Goal: Register for event/course: Sign up to attend an event or enroll in a course

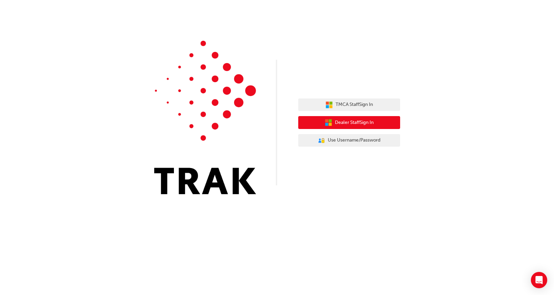
click at [351, 123] on span "Dealer Staff Sign In" at bounding box center [354, 123] width 39 height 8
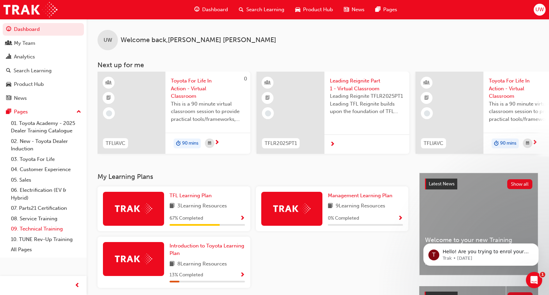
click at [37, 231] on link "09. Technical Training" at bounding box center [46, 229] width 76 height 11
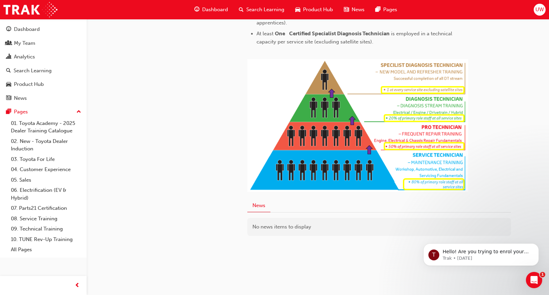
scroll to position [353, 0]
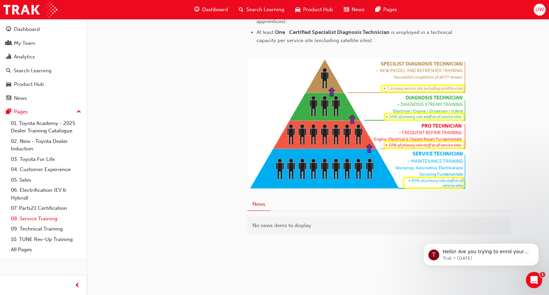
click at [32, 218] on link "08. Service Training" at bounding box center [46, 219] width 76 height 11
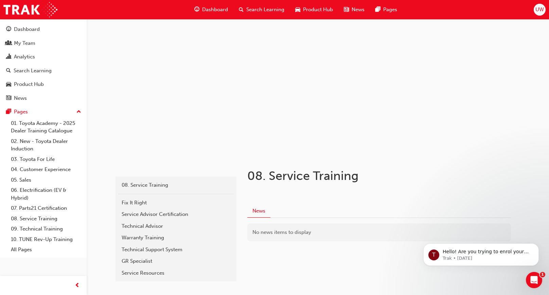
click at [138, 225] on div "Technical Advisor" at bounding box center [176, 227] width 109 height 8
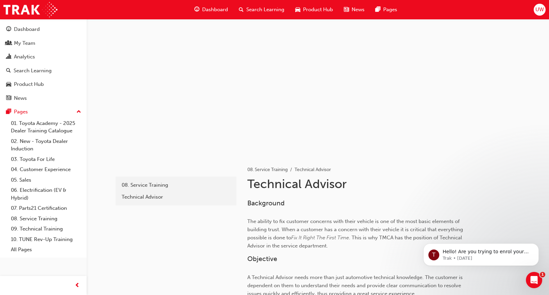
click at [214, 9] on span "Dashboard" at bounding box center [215, 10] width 26 height 8
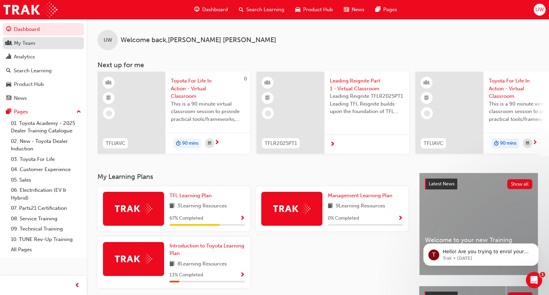
click at [21, 42] on div "My Team" at bounding box center [24, 43] width 21 height 8
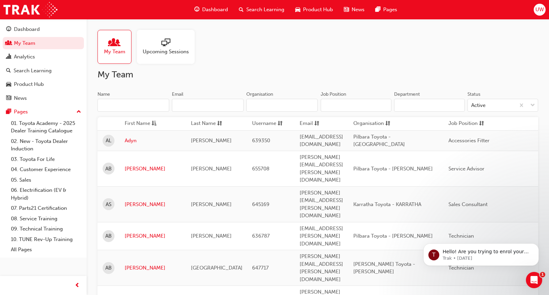
click at [162, 42] on span "sessionType_ONLINE_URL-icon" at bounding box center [165, 43] width 9 height 10
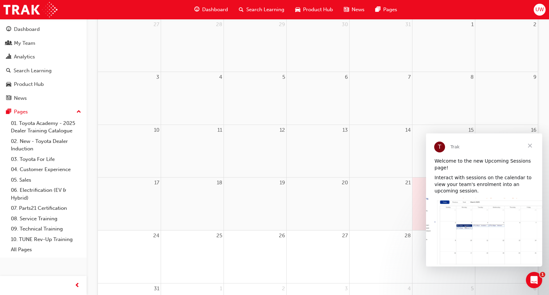
scroll to position [102, 0]
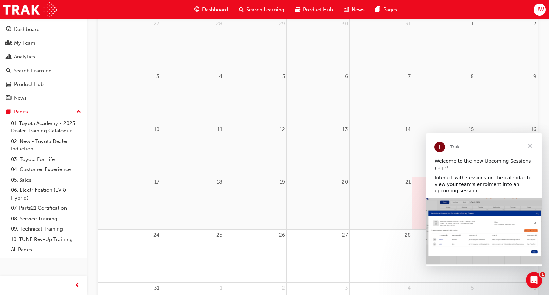
click at [530, 144] on span "Close" at bounding box center [530, 146] width 24 height 24
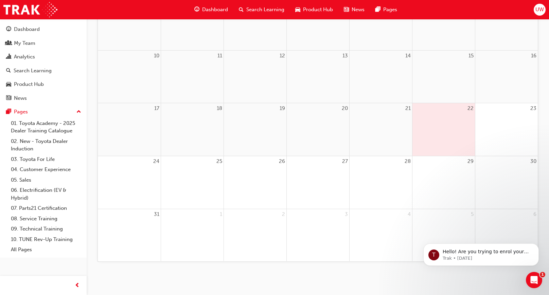
scroll to position [0, 0]
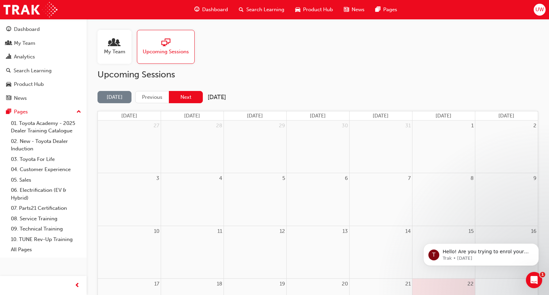
click at [184, 97] on button "Next" at bounding box center [186, 97] width 34 height 13
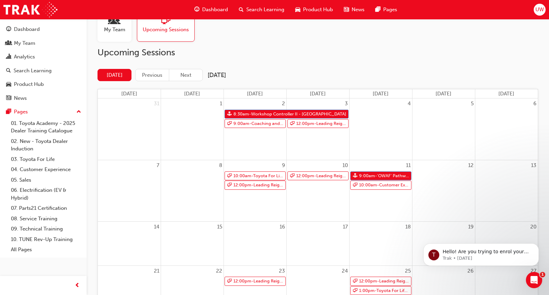
scroll to position [34, 0]
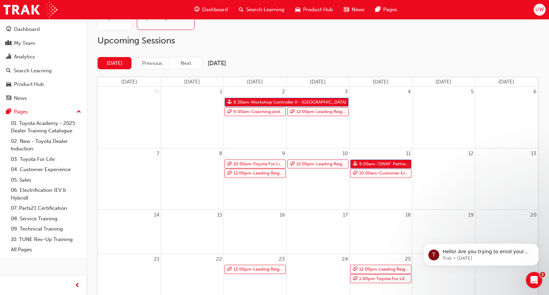
click at [382, 228] on div at bounding box center [381, 226] width 63 height 10
click at [375, 224] on div at bounding box center [381, 226] width 63 height 10
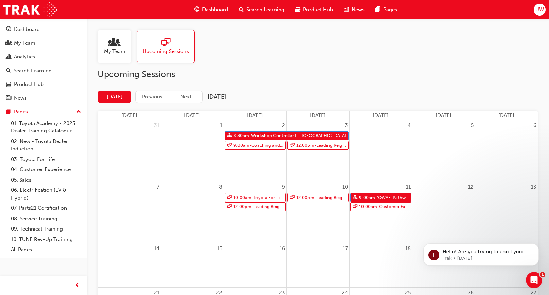
scroll to position [0, 0]
click at [112, 40] on span "people-icon" at bounding box center [114, 43] width 9 height 10
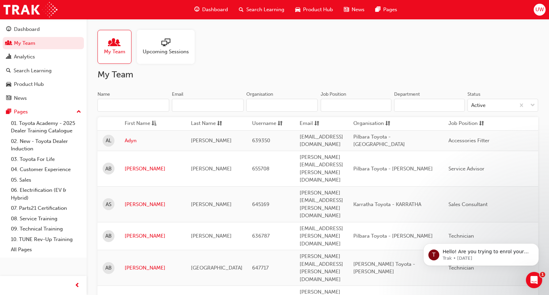
click at [135, 106] on input "Name" at bounding box center [134, 105] width 72 height 13
click at [131, 106] on input "Name" at bounding box center [134, 105] width 72 height 13
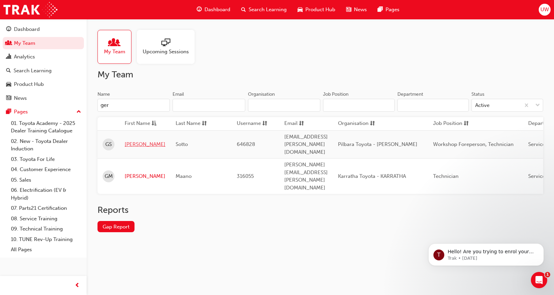
type input "ger"
click at [131, 141] on link "Gerald" at bounding box center [145, 145] width 41 height 8
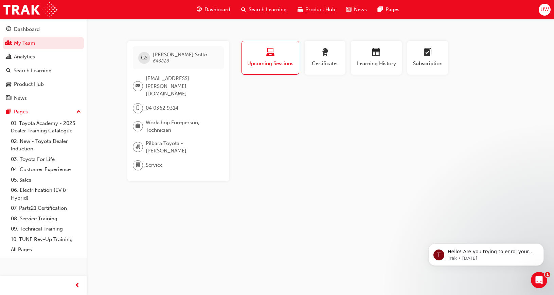
click at [273, 53] on span "laptop-icon" at bounding box center [270, 52] width 8 height 9
click at [429, 54] on span "learningplan-icon" at bounding box center [428, 52] width 8 height 9
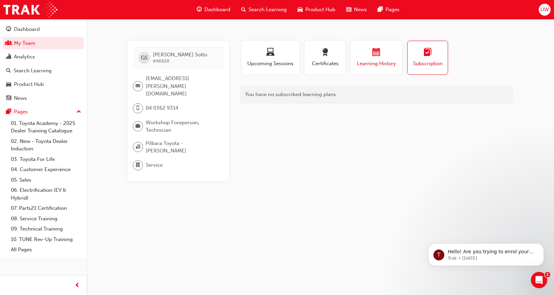
click at [373, 51] on span "calendar-icon" at bounding box center [376, 52] width 8 height 9
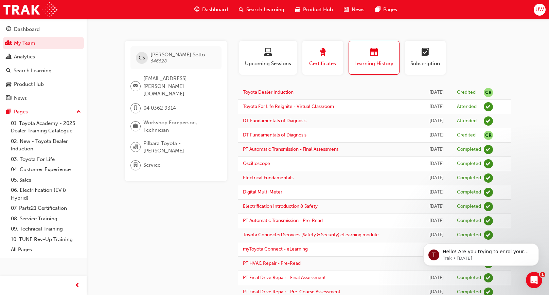
click at [324, 52] on span "award-icon" at bounding box center [323, 52] width 8 height 9
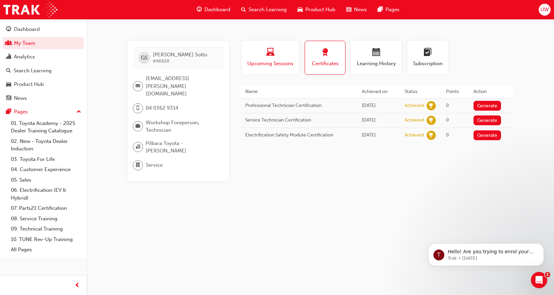
click at [269, 51] on span "laptop-icon" at bounding box center [270, 52] width 8 height 9
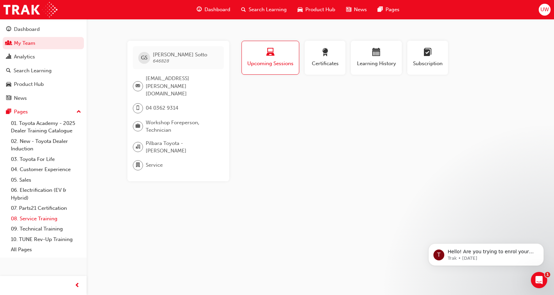
drag, startPoint x: 33, startPoint y: 216, endPoint x: 53, endPoint y: 219, distance: 20.2
click at [33, 216] on link "08. Service Training" at bounding box center [46, 219] width 76 height 11
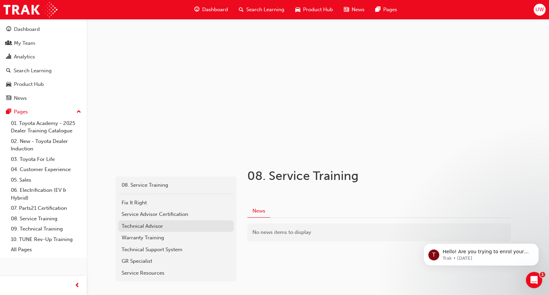
click at [136, 226] on div "Technical Advisor" at bounding box center [176, 227] width 109 height 8
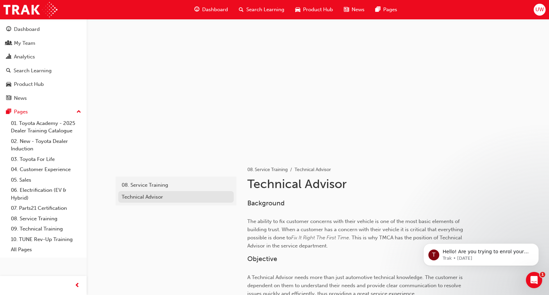
click at [144, 196] on div "Technical Advisor" at bounding box center [176, 197] width 109 height 8
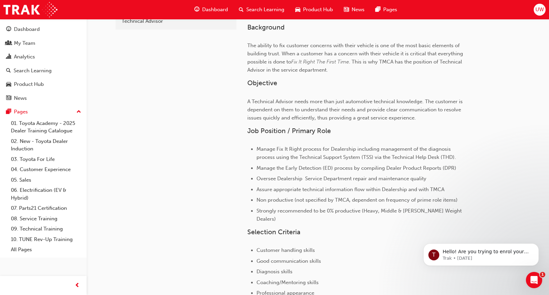
scroll to position [204, 0]
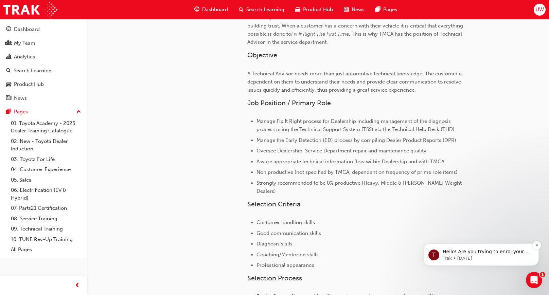
click at [478, 253] on p "Hello! Are you trying to enrol your staff in a face to face training session? C…" at bounding box center [487, 252] width 88 height 7
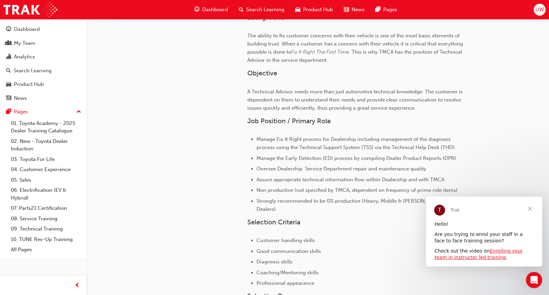
scroll to position [0, 0]
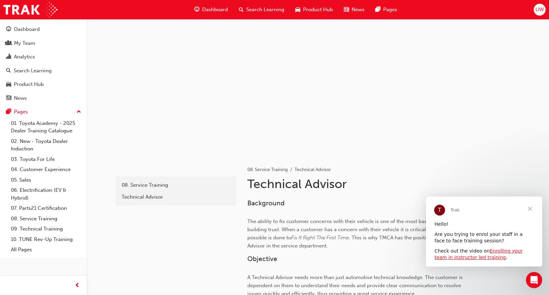
click at [252, 10] on span "Search Learning" at bounding box center [265, 10] width 38 height 8
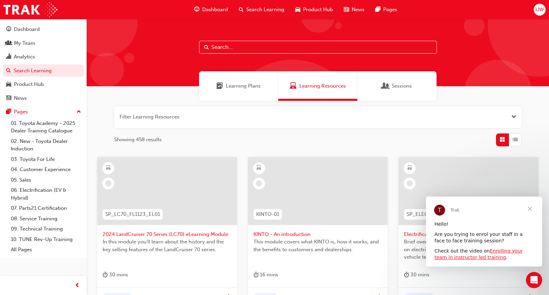
click at [318, 87] on span "Learning Resources" at bounding box center [322, 86] width 47 height 8
click at [46, 230] on link "09. Technical Training" at bounding box center [46, 229] width 76 height 11
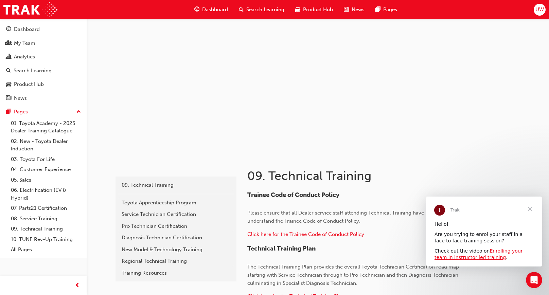
click at [263, 9] on span "Search Learning" at bounding box center [265, 10] width 38 height 8
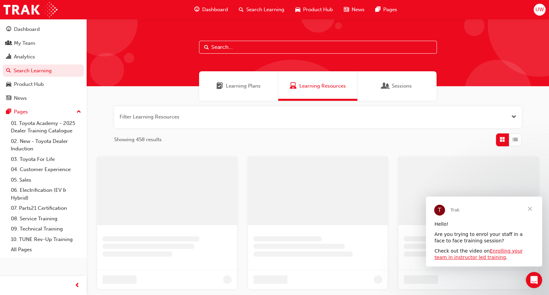
click at [328, 85] on span "Learning Resources" at bounding box center [322, 86] width 47 height 8
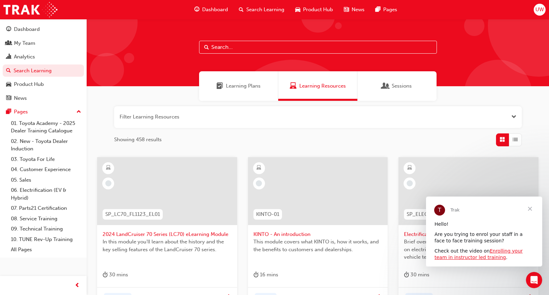
click at [188, 115] on button "button" at bounding box center [318, 117] width 408 height 22
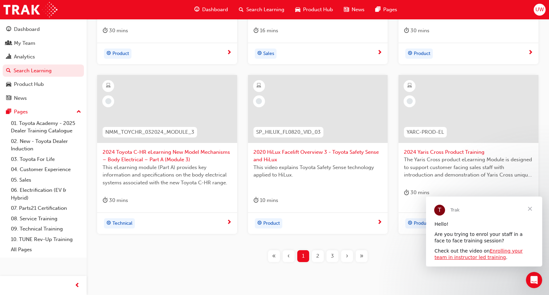
scroll to position [270, 0]
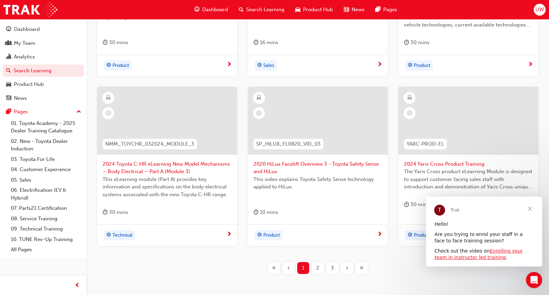
click at [531, 210] on span "Close" at bounding box center [530, 209] width 24 height 24
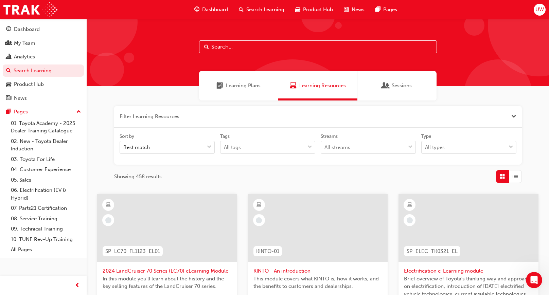
scroll to position [0, 0]
click at [514, 145] on div at bounding box center [511, 148] width 10 height 12
click at [426, 145] on input "Type All types" at bounding box center [425, 148] width 1 height 6
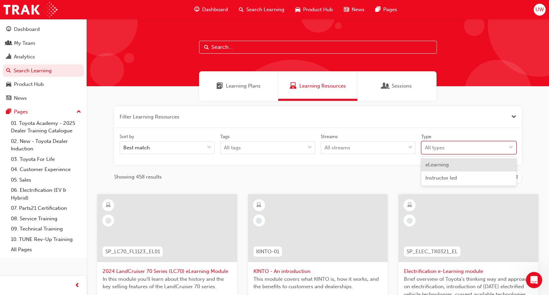
click at [514, 145] on div at bounding box center [511, 148] width 10 height 12
click at [426, 145] on input "Type option eLearning focused, 1 of 2. 2 results available. Use Up and Down to …" at bounding box center [425, 148] width 1 height 6
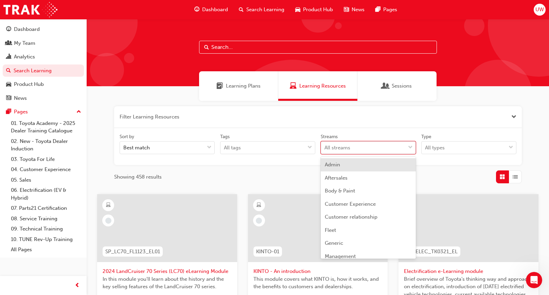
click at [412, 145] on span "down-icon" at bounding box center [410, 147] width 5 height 9
click at [325, 145] on input "Streams option Admin focused, 1 of 23. 23 results available. Use Up and Down to…" at bounding box center [324, 148] width 1 height 6
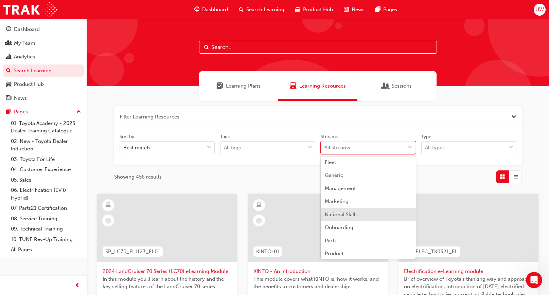
scroll to position [136, 0]
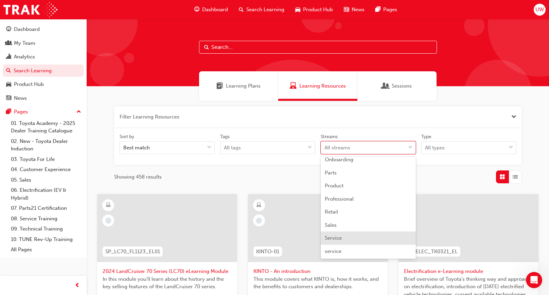
click at [355, 234] on div "Service" at bounding box center [368, 238] width 95 height 13
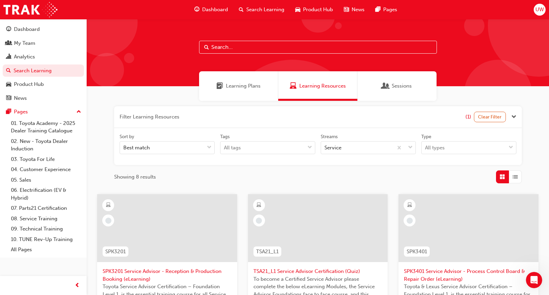
scroll to position [34, 0]
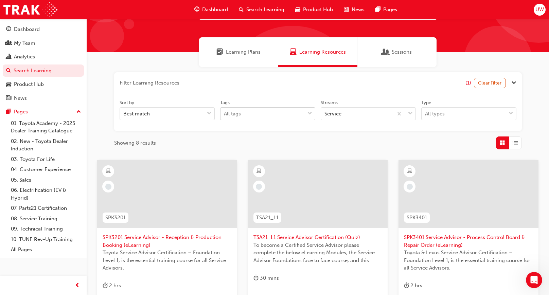
click at [309, 111] on span "down-icon" at bounding box center [309, 113] width 5 height 9
click at [225, 111] on input "Tags All tags" at bounding box center [224, 114] width 1 height 6
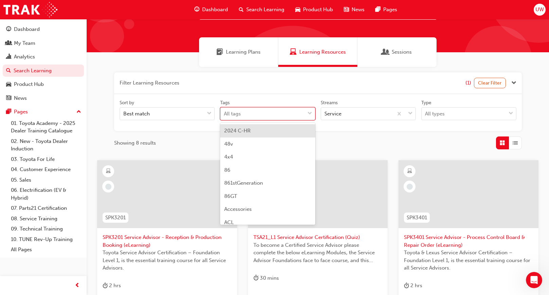
click at [309, 111] on span "down-icon" at bounding box center [309, 113] width 5 height 9
click at [225, 111] on input "Tags option 2024 C-HR focused, 1 of 190. 190 results available. Use Up and Down…" at bounding box center [224, 114] width 1 height 6
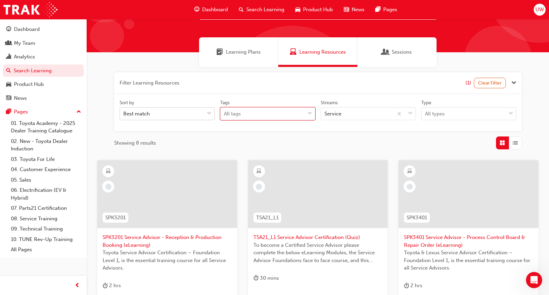
click at [211, 112] on span "down-icon" at bounding box center [209, 113] width 5 height 9
click at [124, 112] on input "Sort by Best match" at bounding box center [123, 114] width 1 height 6
click at [211, 112] on span "down-icon" at bounding box center [209, 113] width 5 height 9
click at [124, 112] on input "Sort by 0 results available. Select is focused ,type to refine list, press Down…" at bounding box center [123, 114] width 1 height 6
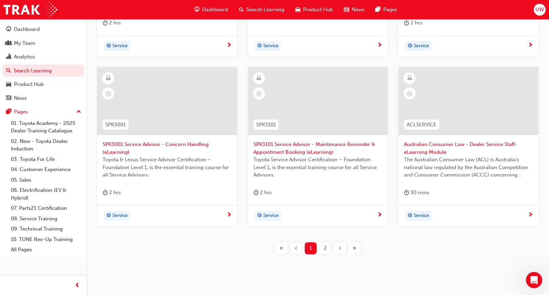
scroll to position [306, 0]
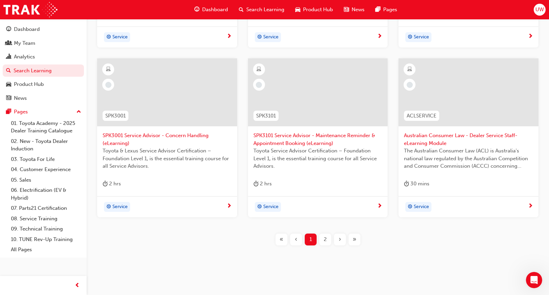
drag, startPoint x: 325, startPoint y: 239, endPoint x: 320, endPoint y: 239, distance: 5.1
click at [325, 239] on span "2" at bounding box center [325, 240] width 3 height 8
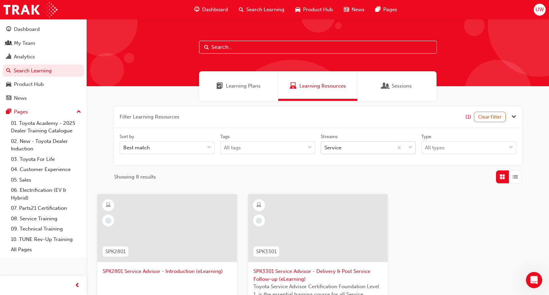
click at [411, 146] on span "down-icon" at bounding box center [410, 147] width 5 height 9
click at [325, 146] on input "Streams Service" at bounding box center [324, 148] width 1 height 6
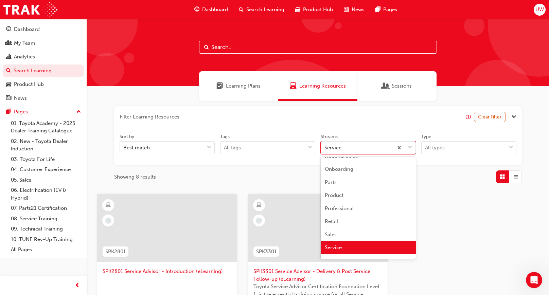
scroll to position [160, 0]
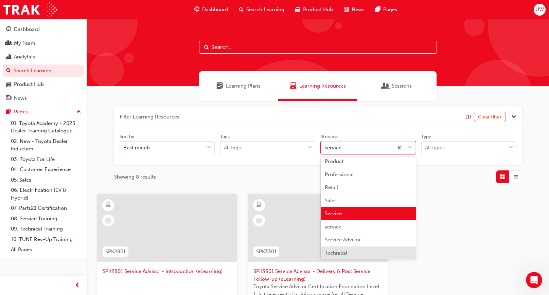
click at [357, 250] on div "Technical" at bounding box center [368, 253] width 95 height 13
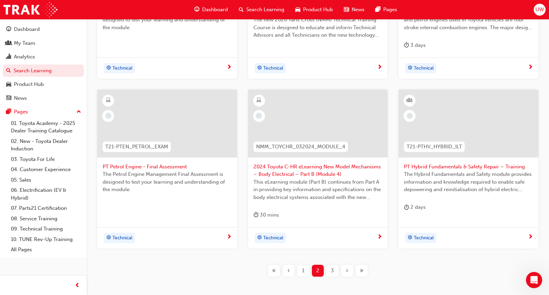
scroll to position [304, 0]
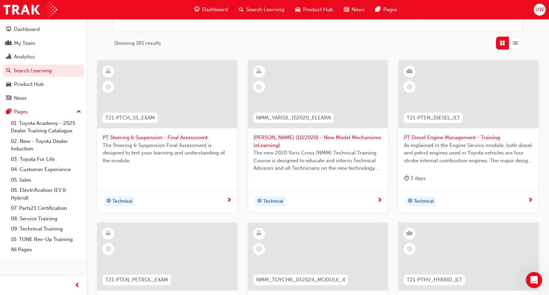
scroll to position [0, 0]
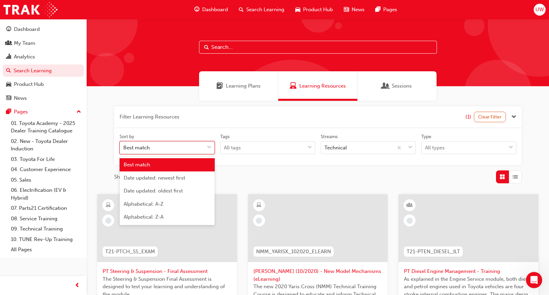
click at [209, 146] on span "down-icon" at bounding box center [209, 147] width 5 height 9
click at [124, 146] on input "Sort by option Best match focused, 1 of 5. 5 results available. Use Up and Down…" at bounding box center [123, 148] width 1 height 6
click at [209, 146] on span "down-icon" at bounding box center [209, 147] width 5 height 9
click at [124, 146] on input "Sort by option Best match focused, 1 of 5. 5 results available. Use Up and Down…" at bounding box center [123, 148] width 1 height 6
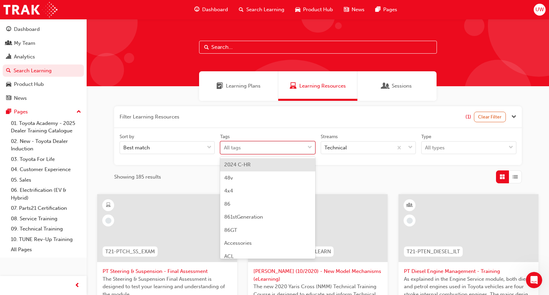
click at [310, 145] on span "down-icon" at bounding box center [309, 147] width 5 height 9
click at [225, 145] on input "Tags option 2024 C-HR focused, 1 of 190. 190 results available. Use Up and Down…" at bounding box center [224, 148] width 1 height 6
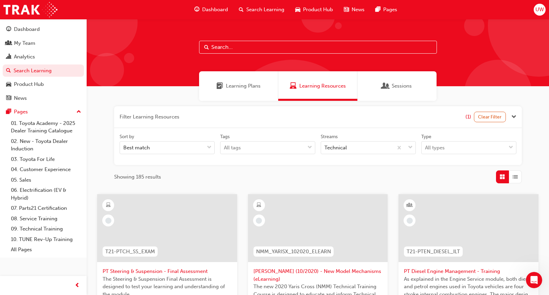
drag, startPoint x: 308, startPoint y: 131, endPoint x: 320, endPoint y: 134, distance: 11.5
click at [308, 131] on div "Sort by Best match Tags All tags Streams Technical Type All types" at bounding box center [318, 146] width 408 height 37
click at [409, 148] on span "down-icon" at bounding box center [410, 147] width 5 height 9
click at [325, 148] on input "Streams Technical" at bounding box center [324, 148] width 1 height 6
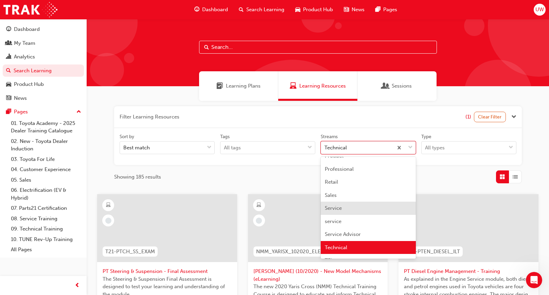
scroll to position [202, 0]
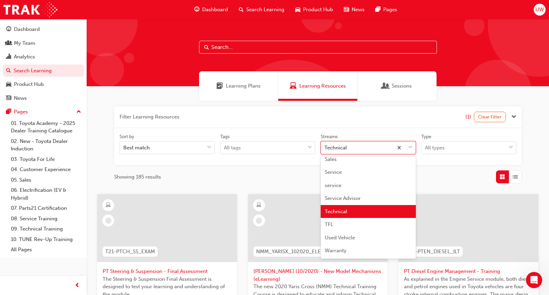
click at [361, 214] on div "Technical" at bounding box center [368, 211] width 95 height 13
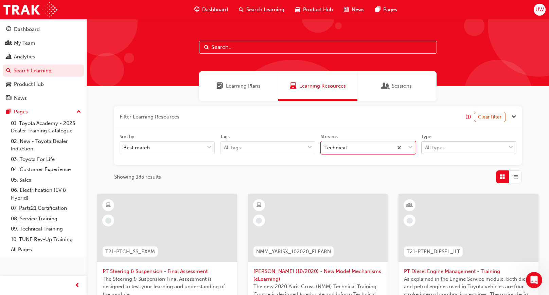
click at [512, 147] on span "down-icon" at bounding box center [511, 147] width 5 height 9
click at [426, 147] on input "Type All types" at bounding box center [425, 148] width 1 height 6
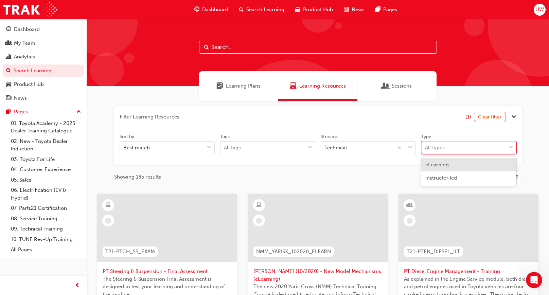
click at [512, 147] on span "down-icon" at bounding box center [511, 147] width 5 height 9
click at [426, 147] on input "Type option eLearning focused, 1 of 2. 2 results available. Use Up and Down to …" at bounding box center [425, 148] width 1 height 6
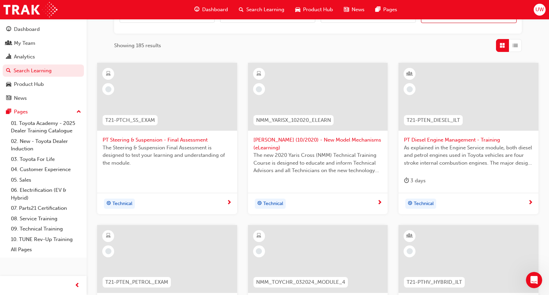
scroll to position [238, 0]
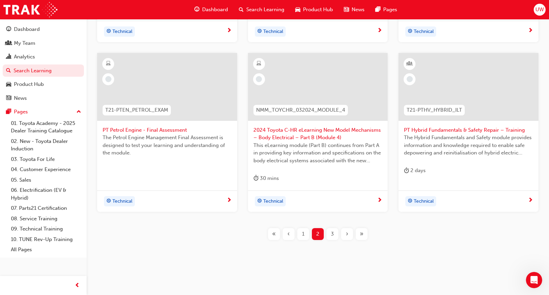
click at [305, 234] on div "1" at bounding box center [303, 234] width 12 height 12
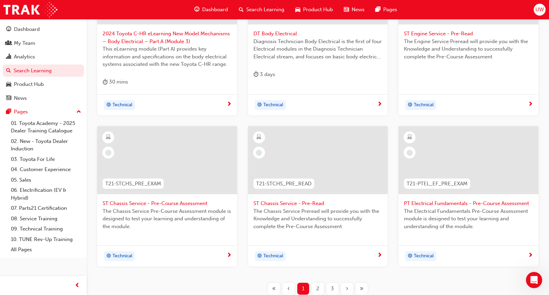
scroll to position [272, 0]
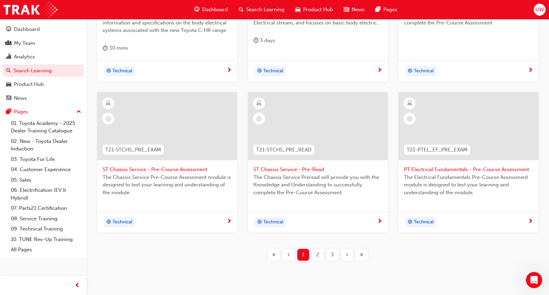
drag, startPoint x: 320, startPoint y: 255, endPoint x: 474, endPoint y: 253, distance: 153.9
click at [324, 257] on button "2" at bounding box center [318, 255] width 15 height 12
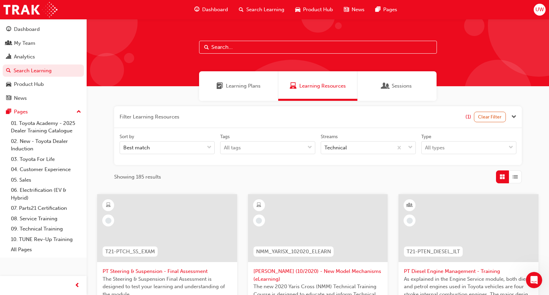
click at [513, 117] on span "Close the filter" at bounding box center [513, 117] width 5 height 8
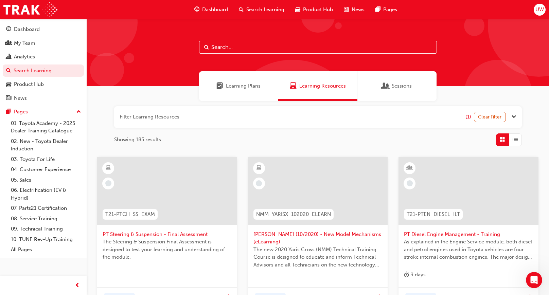
click at [270, 46] on input "text" at bounding box center [318, 47] width 238 height 13
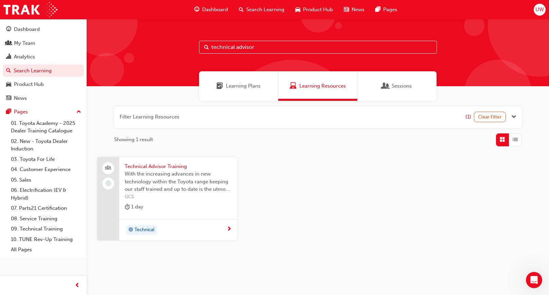
type input "technical advisor"
click at [154, 168] on span "Technical Advisor Training" at bounding box center [178, 167] width 107 height 8
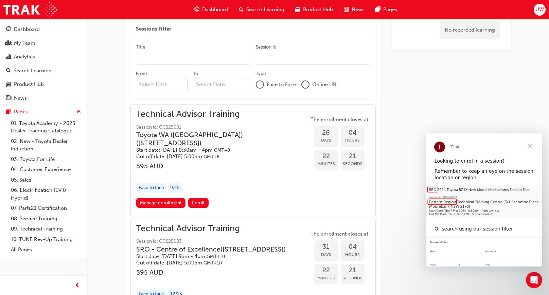
drag, startPoint x: 175, startPoint y: 186, endPoint x: 213, endPoint y: 186, distance: 37.4
click at [175, 186] on div "9 / 15" at bounding box center [175, 187] width 14 height 9
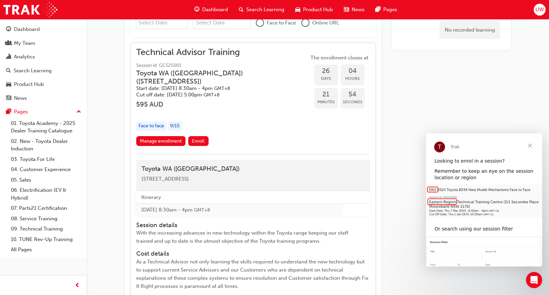
scroll to position [507, 0]
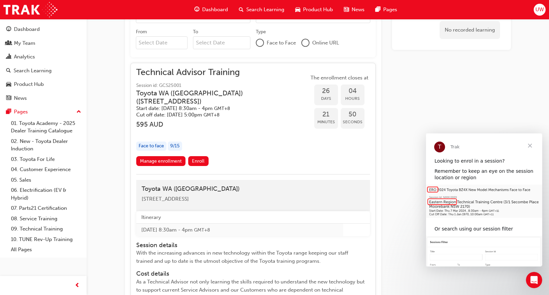
click at [259, 42] on div at bounding box center [260, 42] width 7 height 7
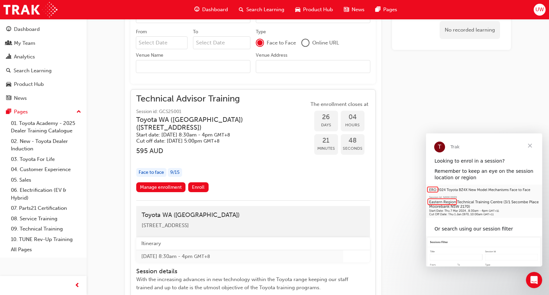
click at [154, 171] on div "Face to face" at bounding box center [151, 172] width 30 height 9
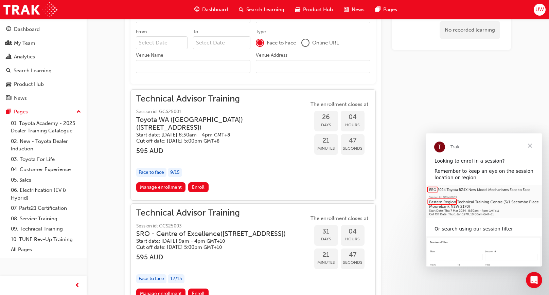
click at [149, 171] on div "Face to face" at bounding box center [151, 172] width 30 height 9
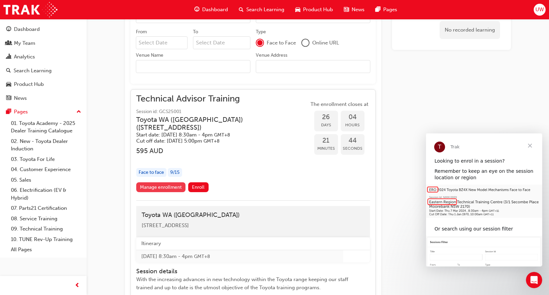
click at [158, 187] on link "Manage enrollment" at bounding box center [161, 187] width 50 height 10
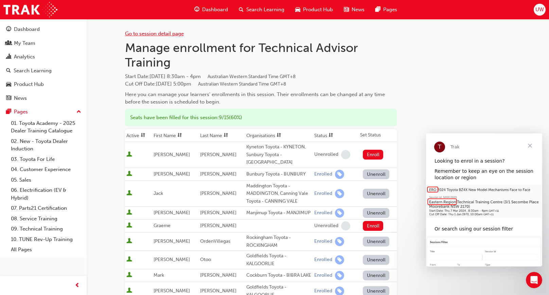
click at [174, 31] on link "Go to session detail page" at bounding box center [154, 34] width 59 height 6
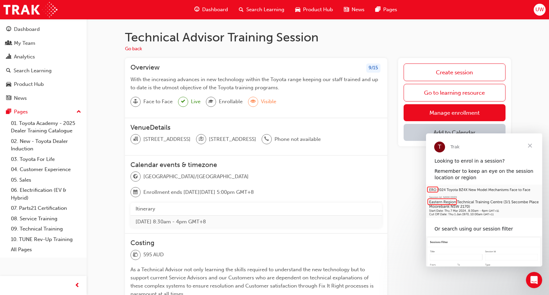
click at [531, 145] on span "Close" at bounding box center [530, 146] width 24 height 24
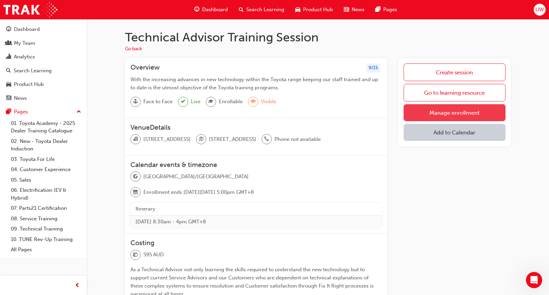
click at [460, 112] on link "Manage enrollment" at bounding box center [455, 112] width 102 height 17
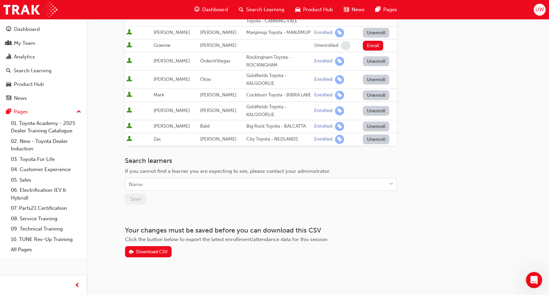
scroll to position [184, 0]
click at [388, 185] on div at bounding box center [391, 183] width 10 height 12
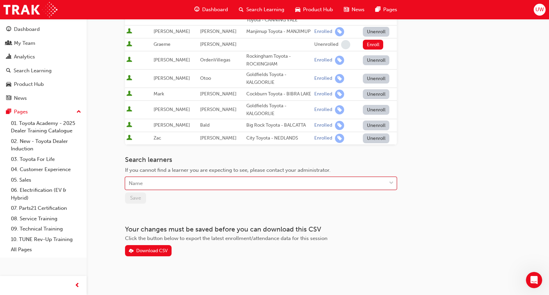
click at [388, 185] on div at bounding box center [391, 183] width 10 height 12
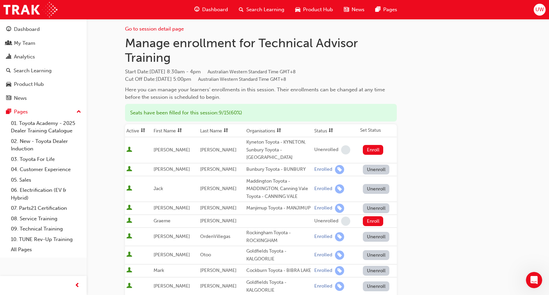
scroll to position [0, 0]
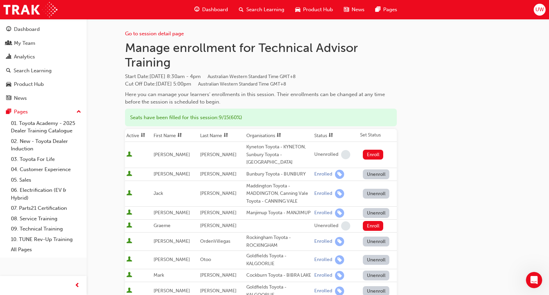
click at [255, 8] on span "Search Learning" at bounding box center [265, 10] width 38 height 8
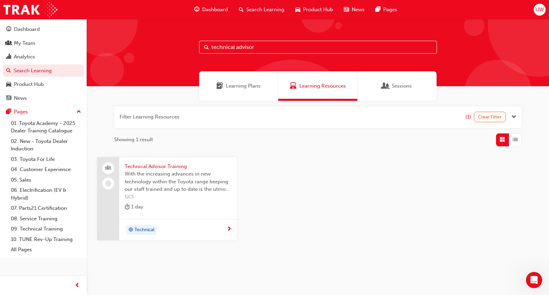
click at [147, 165] on span "Technical Advisor Training" at bounding box center [178, 167] width 107 height 8
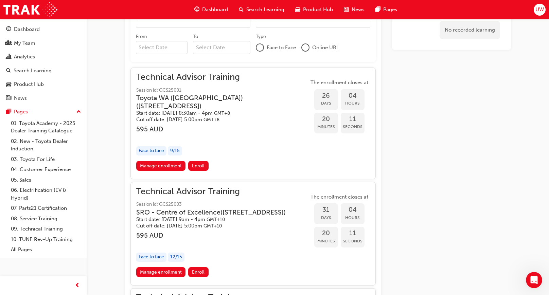
scroll to position [502, 0]
click at [198, 166] on span "Enroll" at bounding box center [198, 166] width 13 height 6
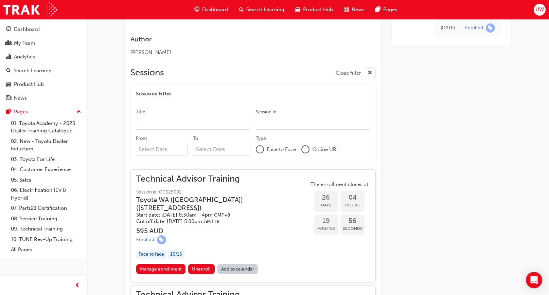
scroll to position [431, 0]
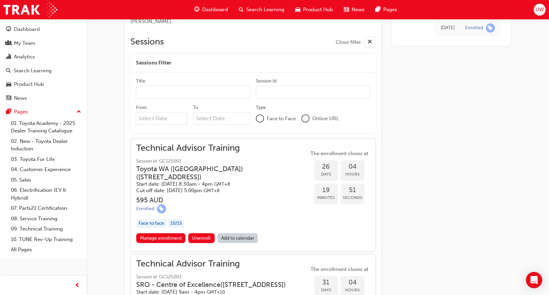
drag, startPoint x: 174, startPoint y: 222, endPoint x: 197, endPoint y: 222, distance: 23.1
click at [174, 222] on div "10 / 15" at bounding box center [176, 223] width 17 height 9
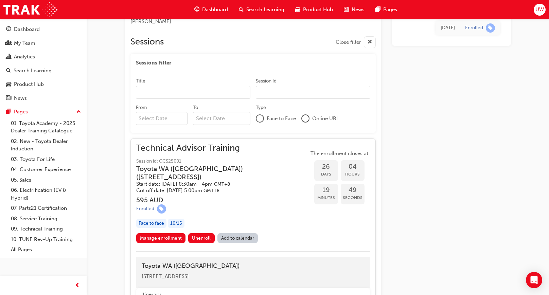
drag, startPoint x: 149, startPoint y: 223, endPoint x: 271, endPoint y: 214, distance: 122.3
click at [151, 223] on div "Face to face" at bounding box center [151, 223] width 30 height 9
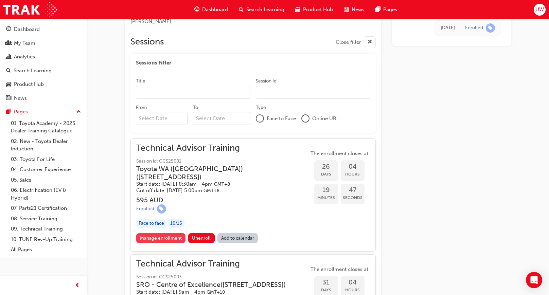
click at [165, 238] on link "Manage enrollment" at bounding box center [161, 238] width 50 height 10
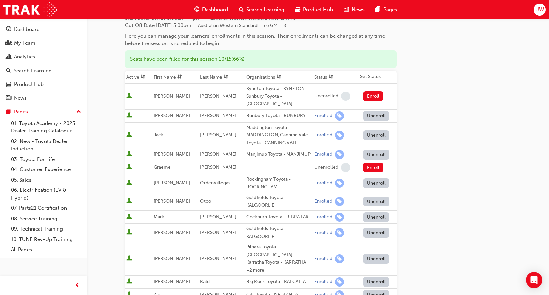
scroll to position [68, 0]
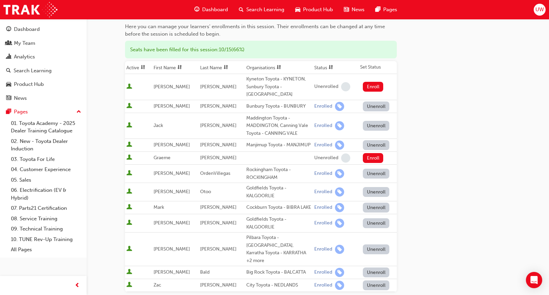
click at [376, 247] on button "Unenroll" at bounding box center [376, 250] width 26 height 10
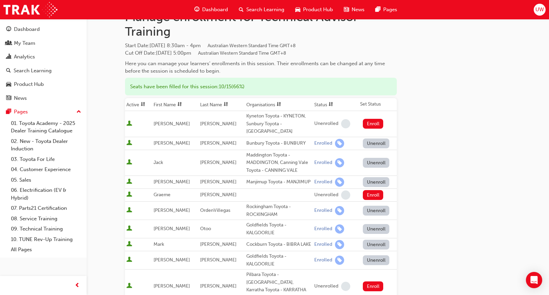
scroll to position [0, 0]
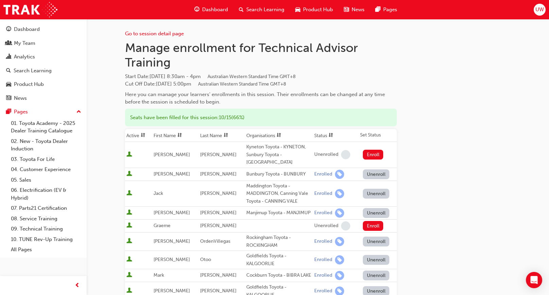
click at [260, 10] on span "Search Learning" at bounding box center [265, 10] width 38 height 8
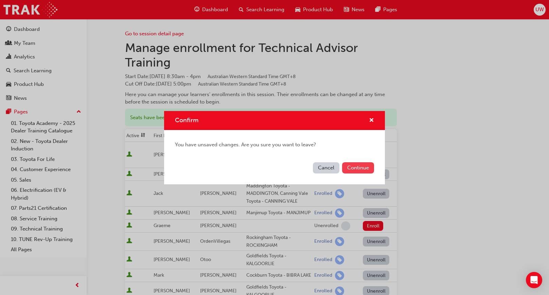
click at [361, 164] on button "Continue" at bounding box center [358, 167] width 32 height 11
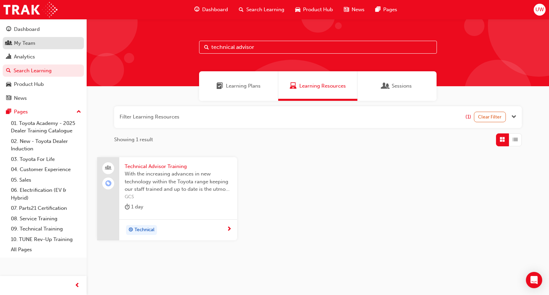
click at [29, 44] on div "My Team" at bounding box center [24, 43] width 21 height 8
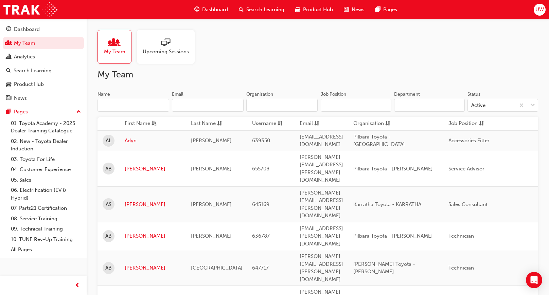
click at [139, 107] on input "Name" at bounding box center [134, 105] width 72 height 13
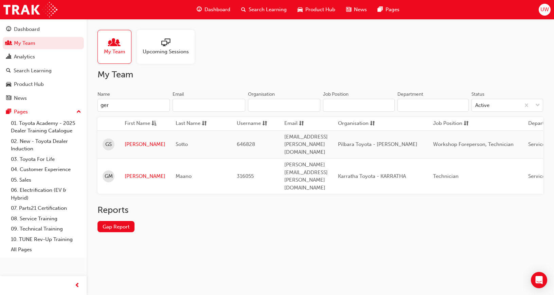
type input "ger"
drag, startPoint x: 133, startPoint y: 137, endPoint x: 217, endPoint y: 174, distance: 91.7
click at [133, 141] on link "Gerald" at bounding box center [145, 145] width 41 height 8
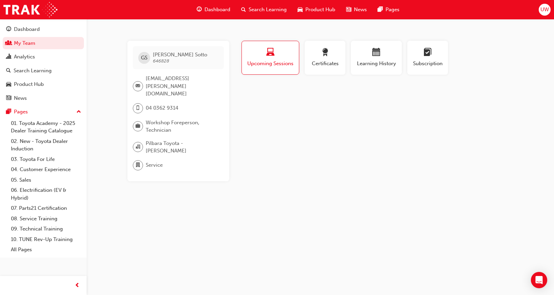
click at [263, 9] on span "Search Learning" at bounding box center [268, 10] width 38 height 8
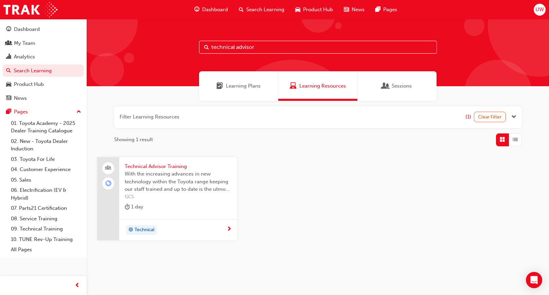
click at [152, 164] on span "Technical Advisor Training" at bounding box center [178, 167] width 107 height 8
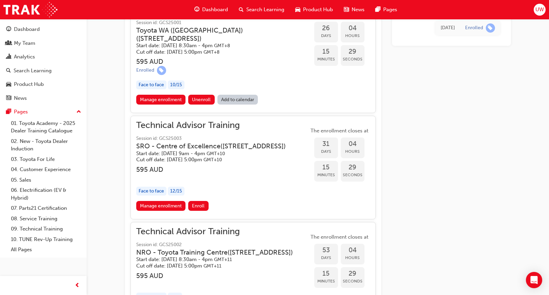
scroll to position [536, 0]
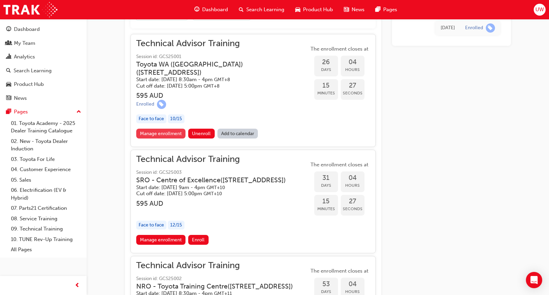
click at [153, 131] on link "Manage enrollment" at bounding box center [161, 134] width 50 height 10
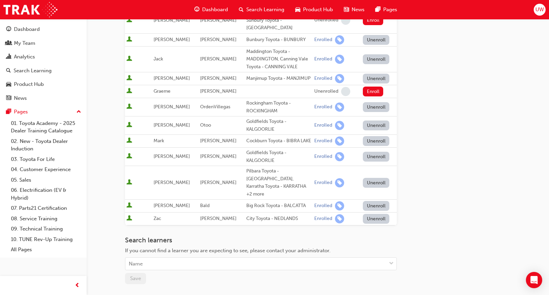
scroll to position [136, 0]
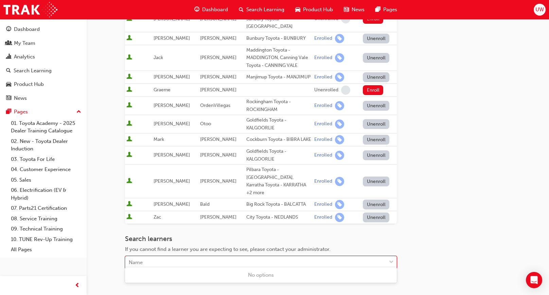
click at [176, 259] on div "Name" at bounding box center [255, 263] width 261 height 12
type input "geral"
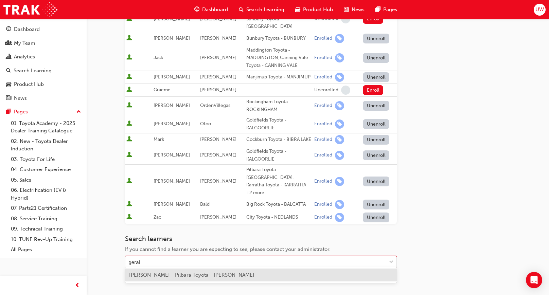
click at [180, 277] on span "Gerald Sotto - Pilbara Toyota - NEWMAN" at bounding box center [191, 275] width 125 height 6
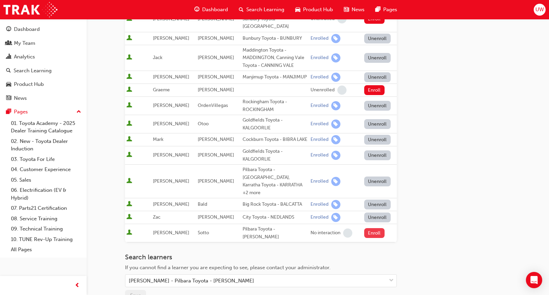
drag, startPoint x: 369, startPoint y: 227, endPoint x: 475, endPoint y: 218, distance: 106.7
click at [370, 228] on button "Enroll" at bounding box center [374, 233] width 20 height 10
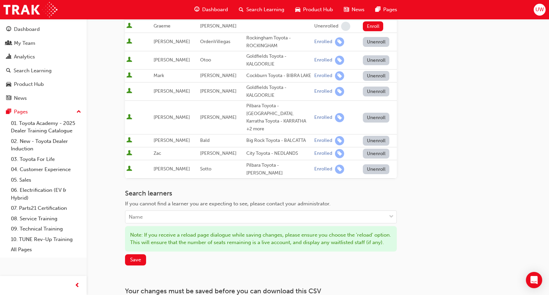
scroll to position [204, 0]
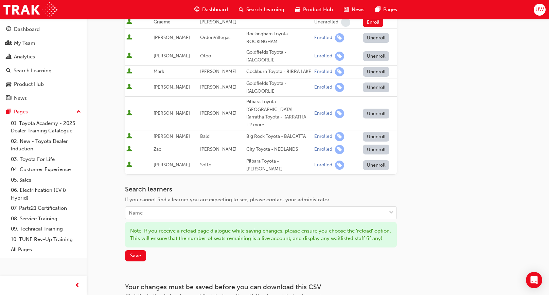
click at [368, 115] on button "Unenroll" at bounding box center [376, 114] width 26 height 10
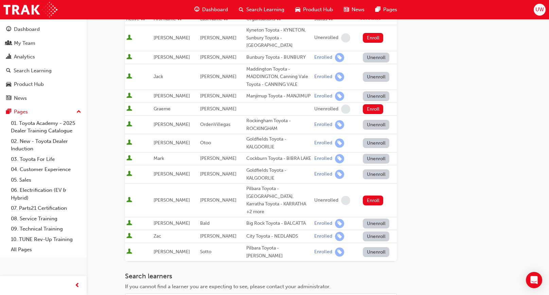
scroll to position [102, 0]
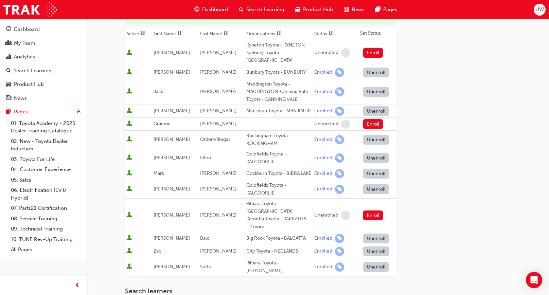
click at [539, 7] on span "UW" at bounding box center [539, 10] width 8 height 8
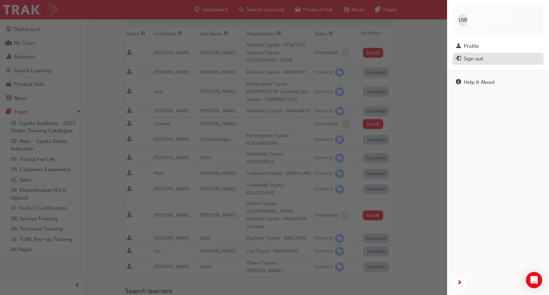
click at [474, 55] on div "Sign out" at bounding box center [473, 59] width 19 height 8
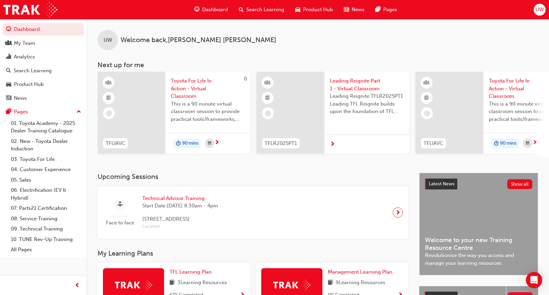
click at [396, 215] on span "next-icon" at bounding box center [397, 213] width 5 height 10
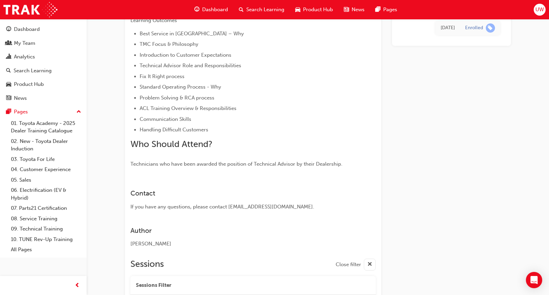
scroll to position [588, 0]
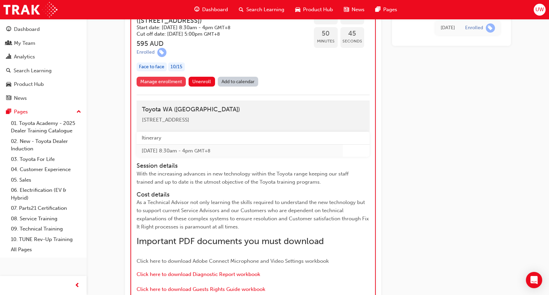
click at [156, 82] on link "Manage enrollment" at bounding box center [162, 82] width 50 height 10
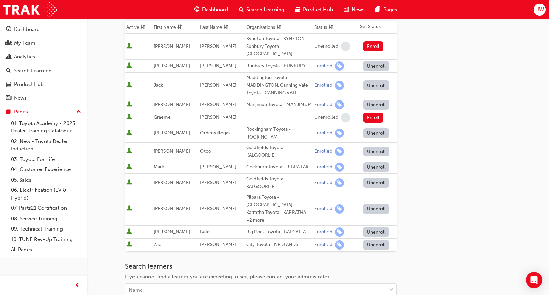
scroll to position [211, 0]
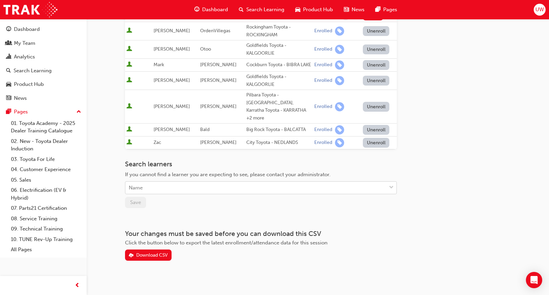
click at [147, 182] on div "Name" at bounding box center [255, 188] width 261 height 12
type input "d"
type input "gerald"
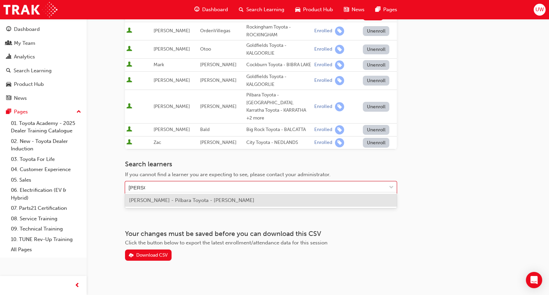
drag, startPoint x: 159, startPoint y: 201, endPoint x: 206, endPoint y: 215, distance: 49.0
click at [159, 202] on span "Gerald Sotto - Pilbara Toyota - NEWMAN" at bounding box center [191, 200] width 125 height 6
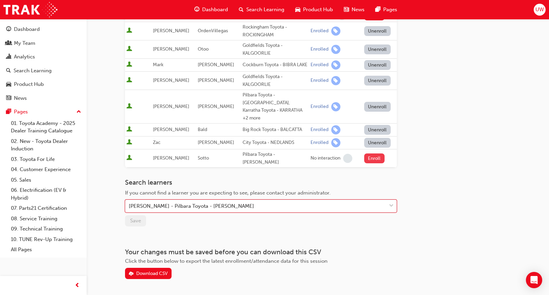
click at [373, 154] on button "Enroll" at bounding box center [374, 159] width 20 height 10
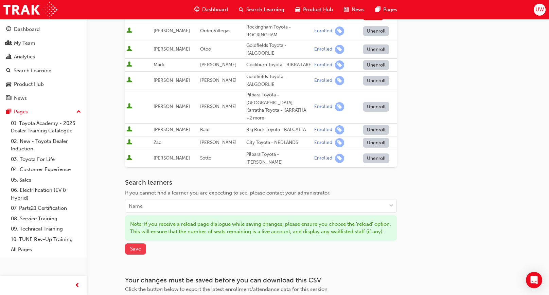
click at [131, 248] on span "Save" at bounding box center [135, 249] width 11 height 6
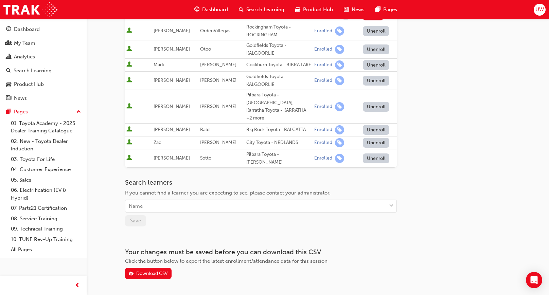
click at [374, 105] on button "Unenroll" at bounding box center [376, 107] width 26 height 10
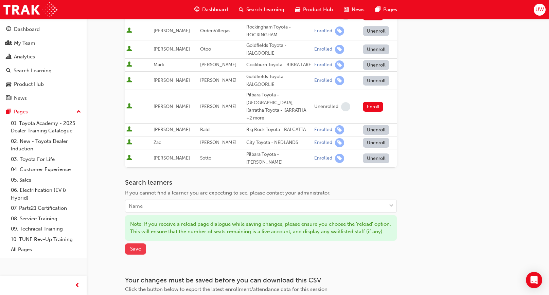
click at [130, 248] on span "Save" at bounding box center [135, 249] width 11 height 6
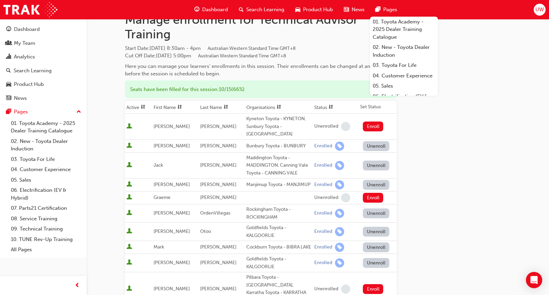
scroll to position [20, 0]
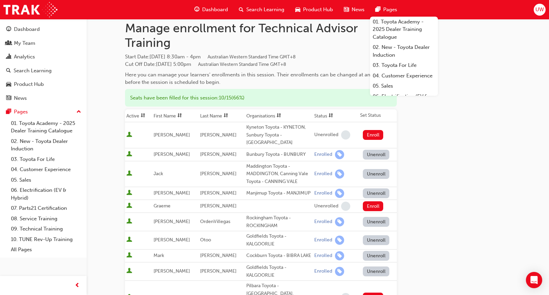
click at [218, 10] on span "Dashboard" at bounding box center [215, 10] width 26 height 8
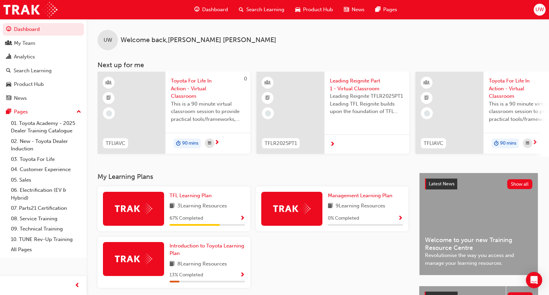
click at [540, 7] on span "UW" at bounding box center [539, 10] width 8 height 8
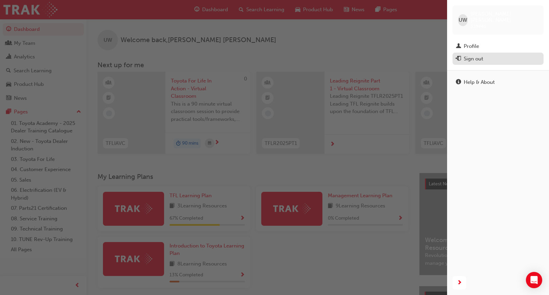
click at [468, 55] on div "Sign out" at bounding box center [473, 59] width 19 height 8
